Goal: Task Accomplishment & Management: Manage account settings

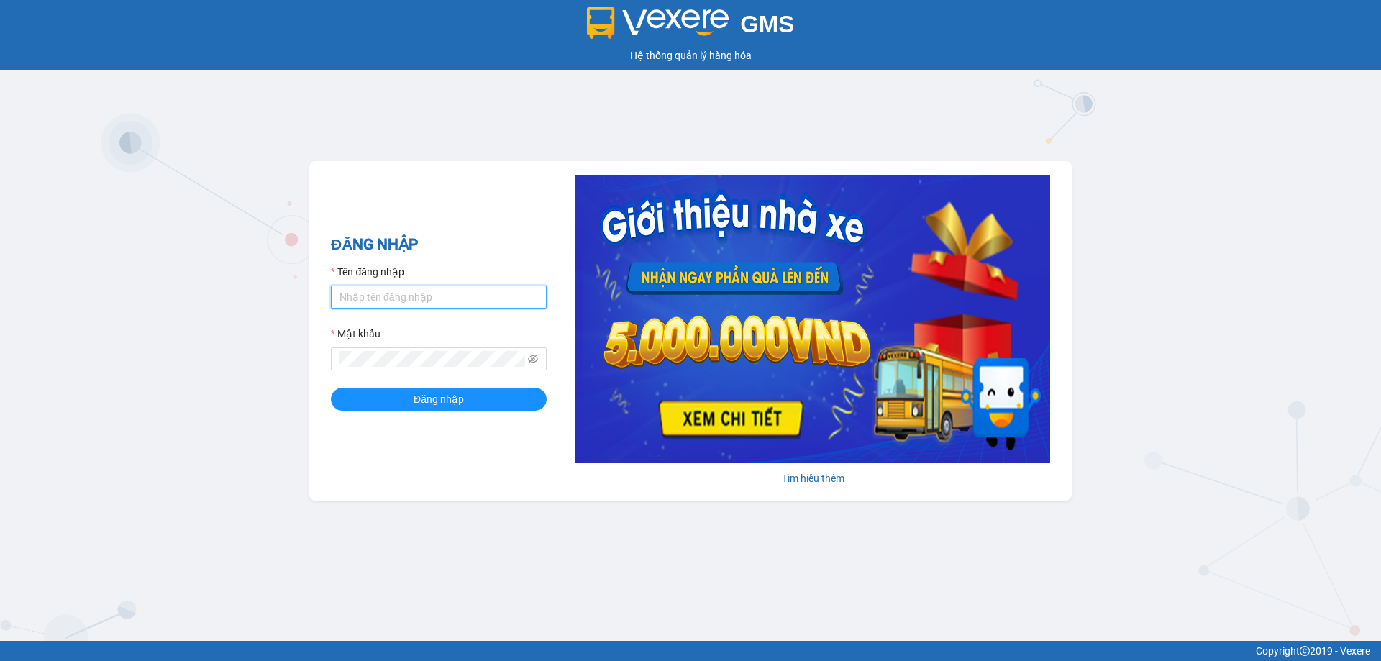
click at [471, 298] on input "Tên đăng nhập" at bounding box center [439, 297] width 216 height 23
type input "camlinh.tienoanh"
click at [471, 408] on button "Đăng nhập" at bounding box center [439, 399] width 216 height 23
